Goal: Task Accomplishment & Management: Manage account settings

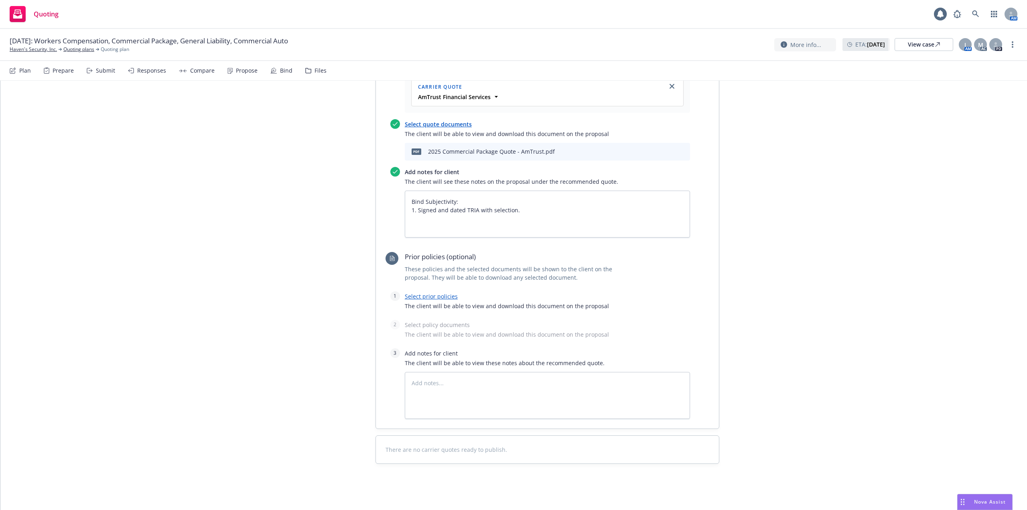
scroll to position [405, 0]
click at [666, 149] on icon "preview file" at bounding box center [669, 151] width 7 height 6
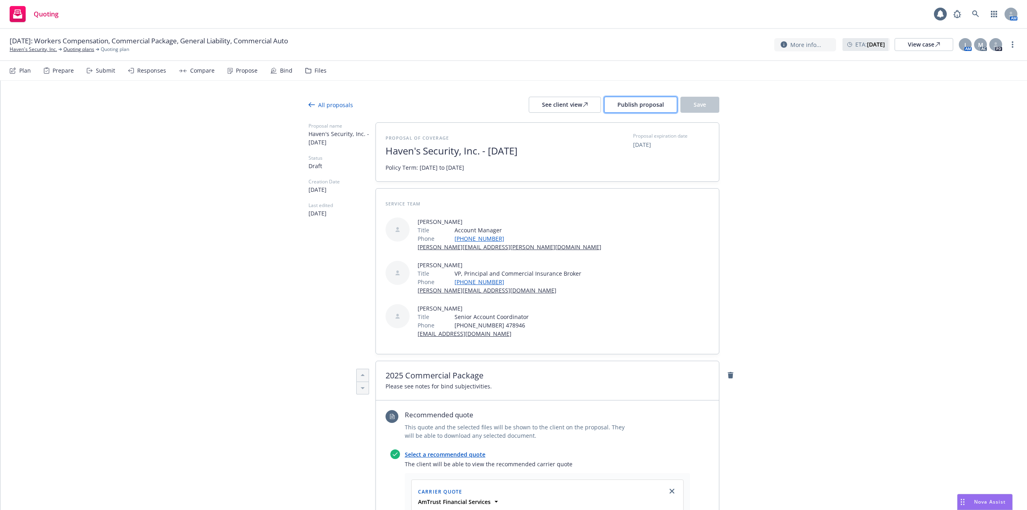
click at [637, 104] on span "Publish proposal" at bounding box center [640, 105] width 47 height 8
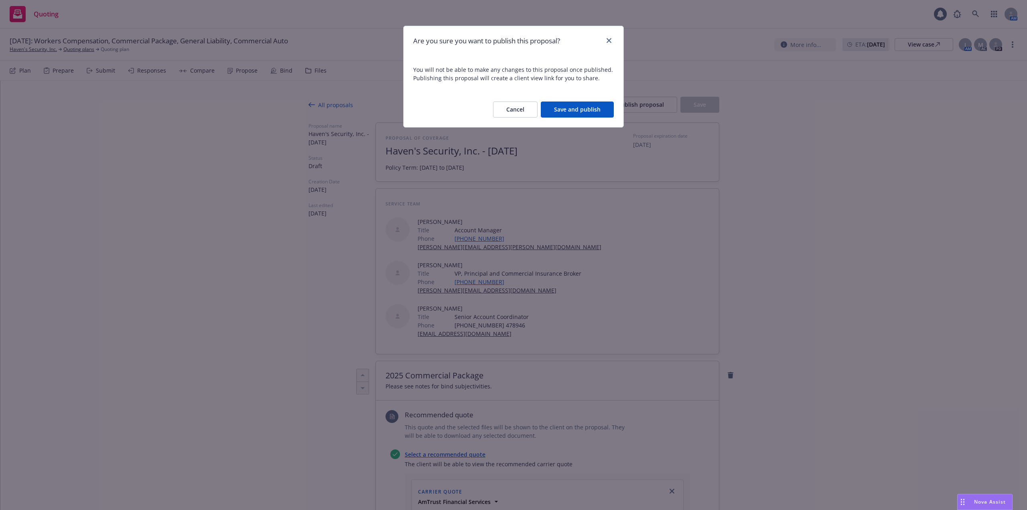
click at [574, 110] on button "Save and publish" at bounding box center [577, 109] width 73 height 16
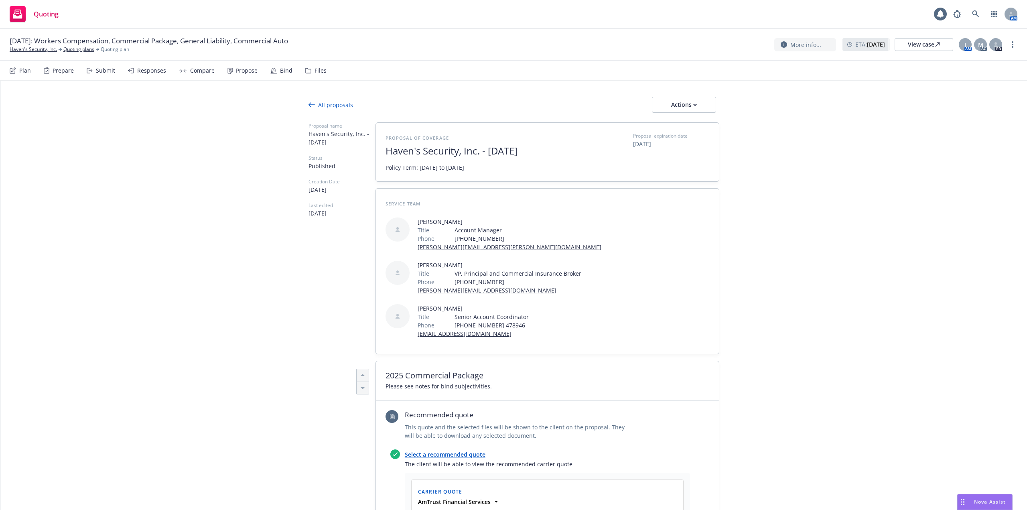
click at [250, 72] on div "Propose" at bounding box center [247, 70] width 22 height 6
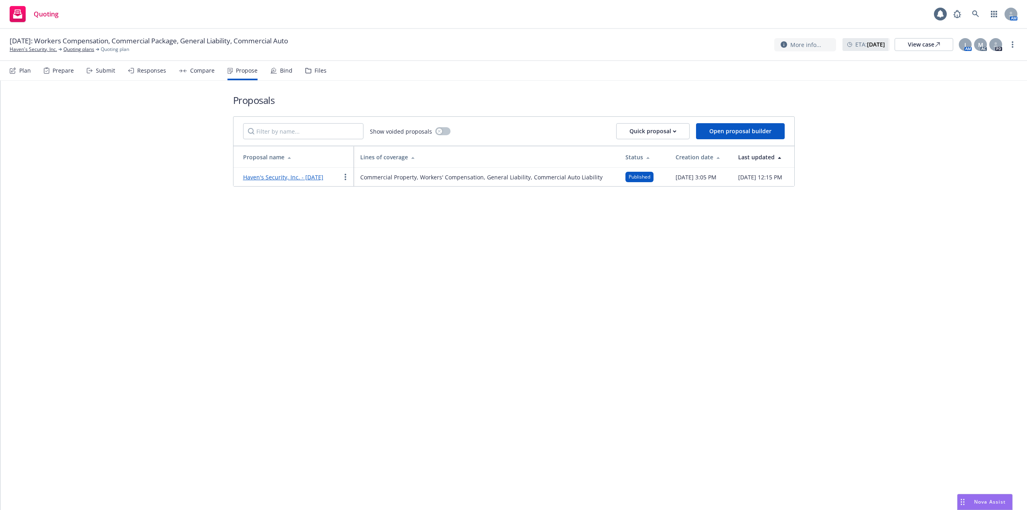
click at [288, 179] on link "Haven's Security, Inc. - [DATE]" at bounding box center [283, 177] width 80 height 8
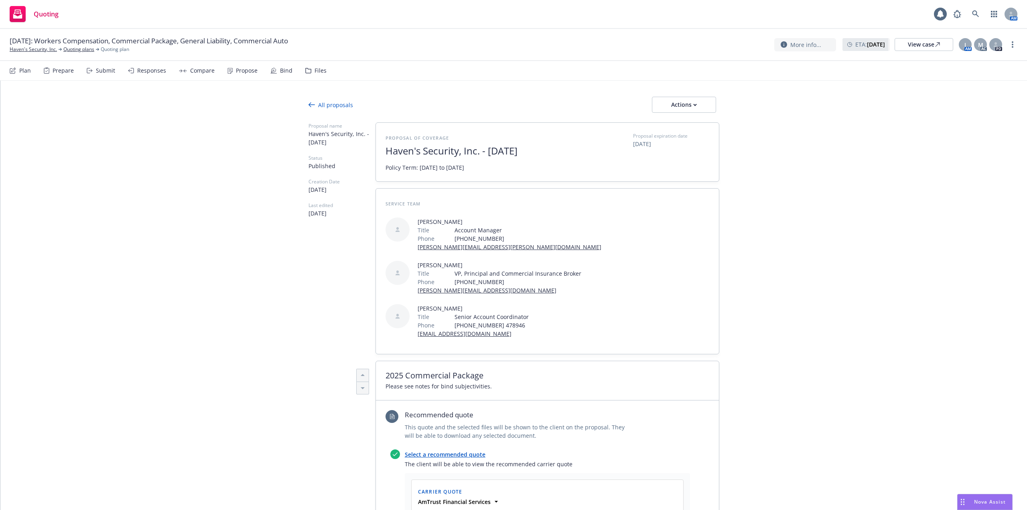
type textarea "x"
click at [689, 104] on div "Actions" at bounding box center [684, 104] width 38 height 15
click at [669, 140] on span "See client view" at bounding box center [678, 142] width 59 height 8
